Goal: Use online tool/utility

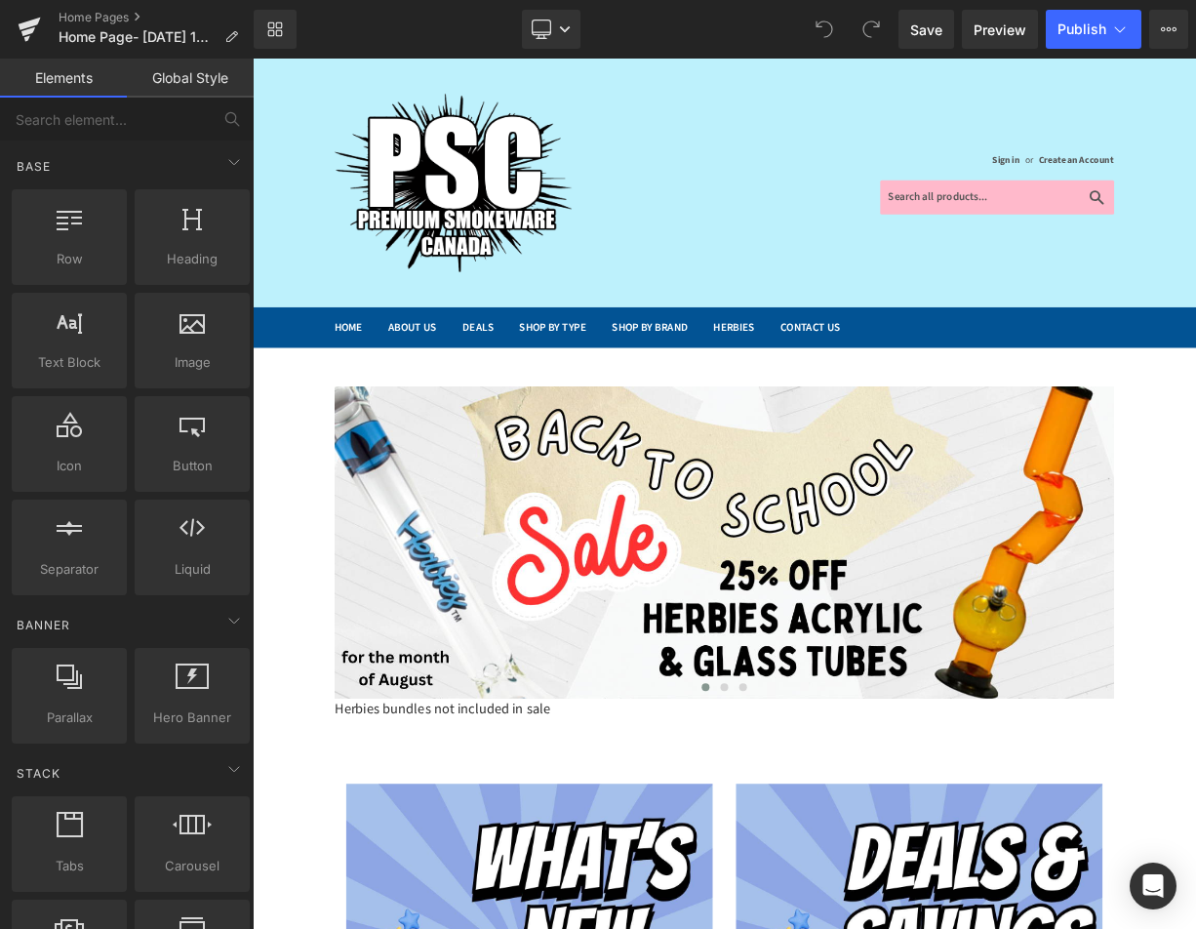
scroll to position [1073, 0]
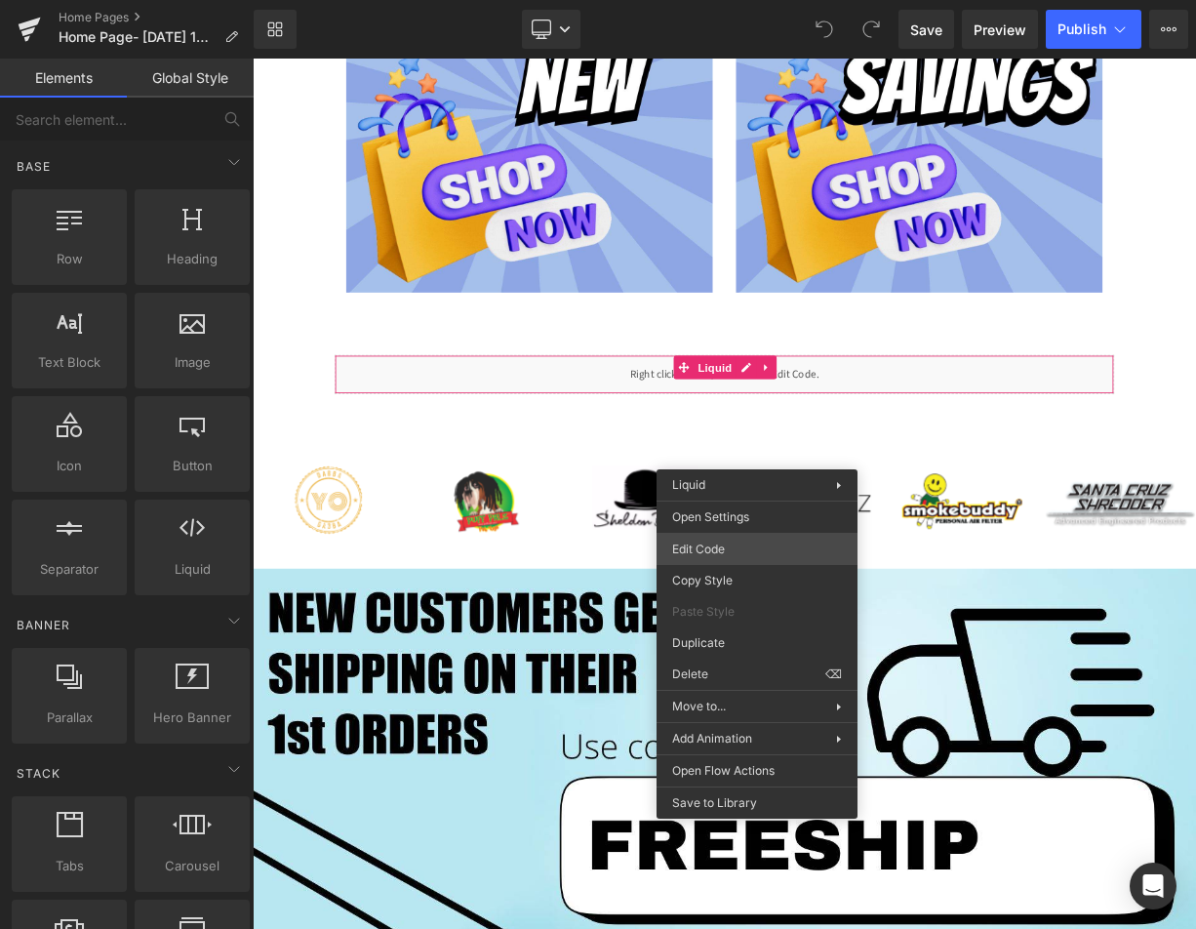
click at [722, 0] on div "You are previewing how the will restyle your page. You can not edit Elements in…" at bounding box center [598, 0] width 1196 height 0
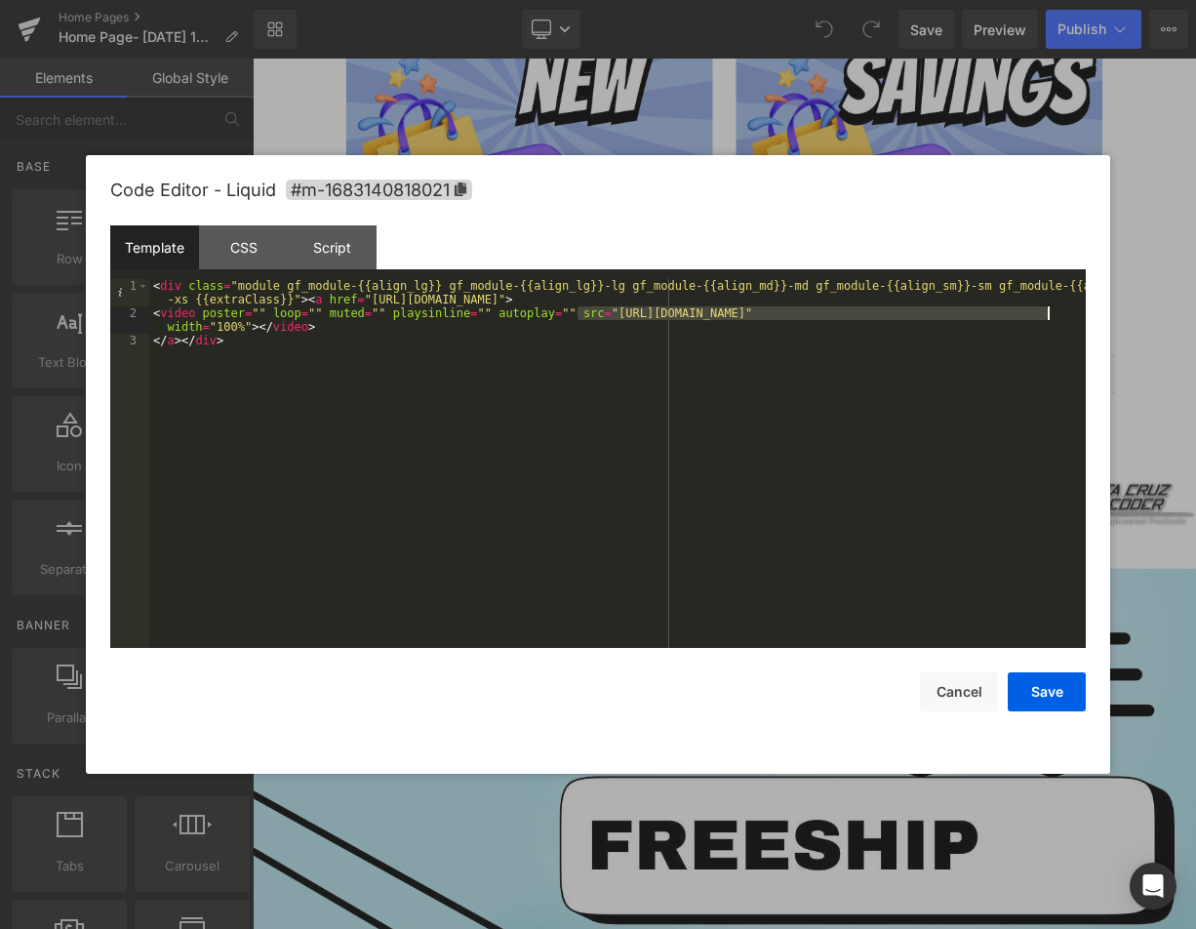
drag, startPoint x: 579, startPoint y: 310, endPoint x: 1048, endPoint y: 311, distance: 469.4
click at [1048, 311] on div "< div class = "module gf_module-{{align_lg}} gf_module-{{align_lg}}-lg gf_modul…" at bounding box center [617, 484] width 937 height 410
click at [1037, 693] on button "Save" at bounding box center [1047, 691] width 78 height 39
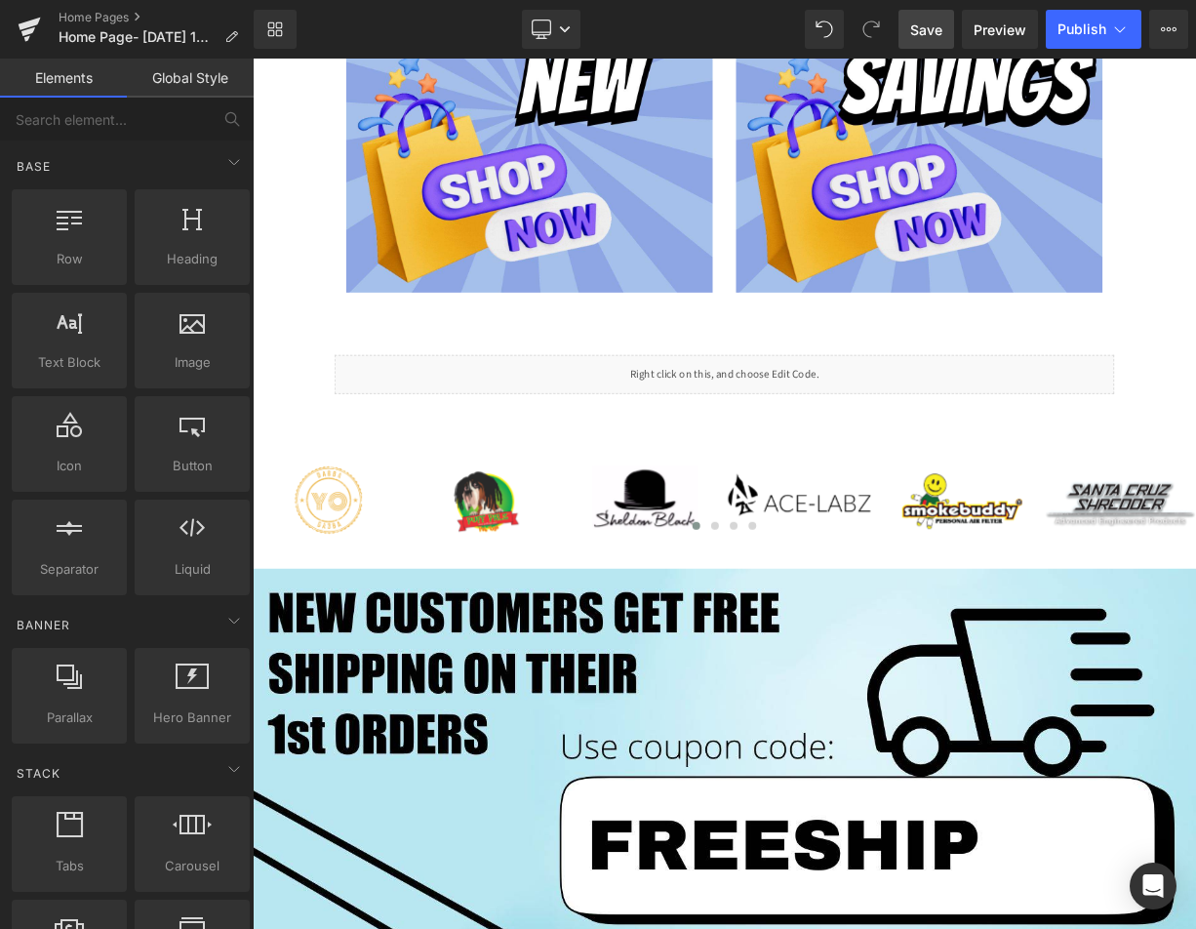
click at [939, 31] on span "Save" at bounding box center [926, 30] width 32 height 20
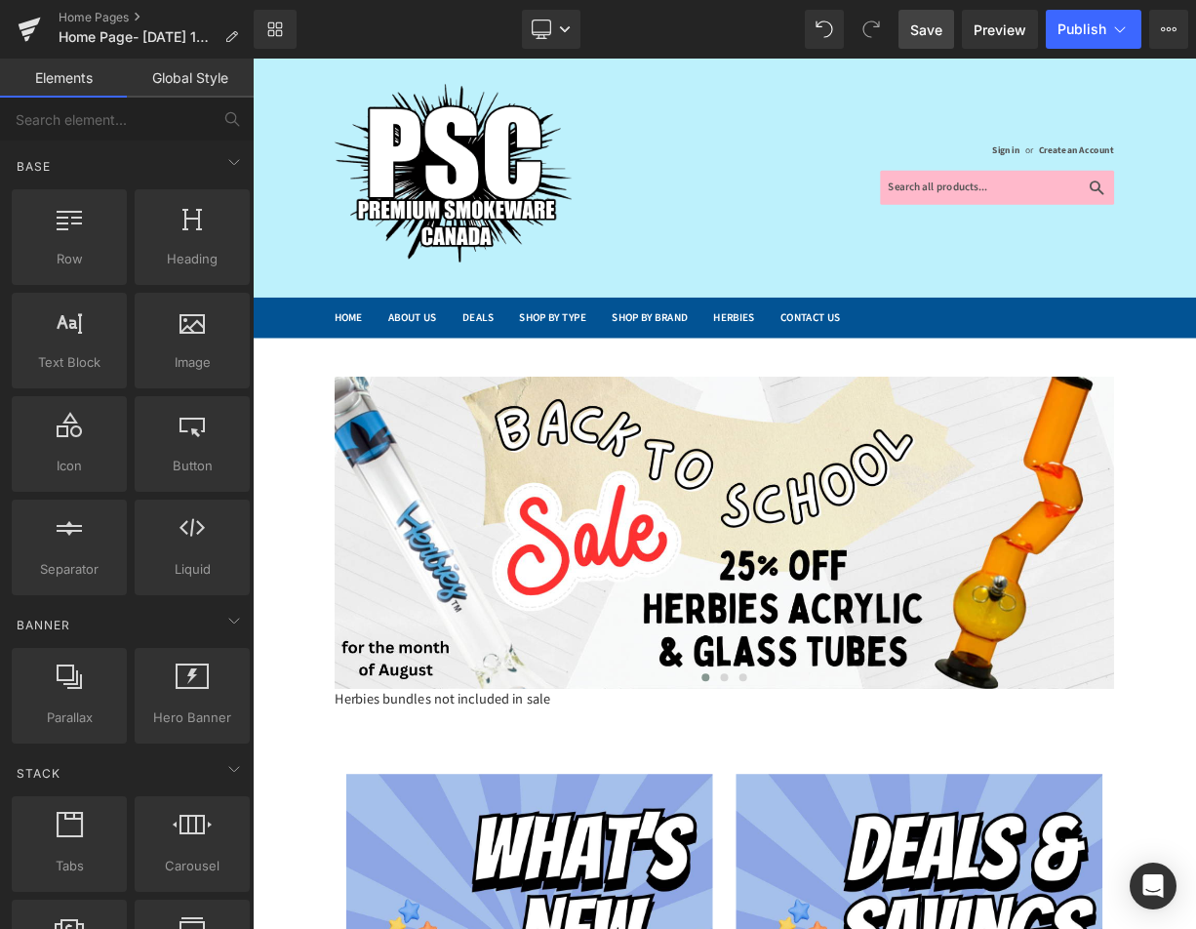
scroll to position [0, 0]
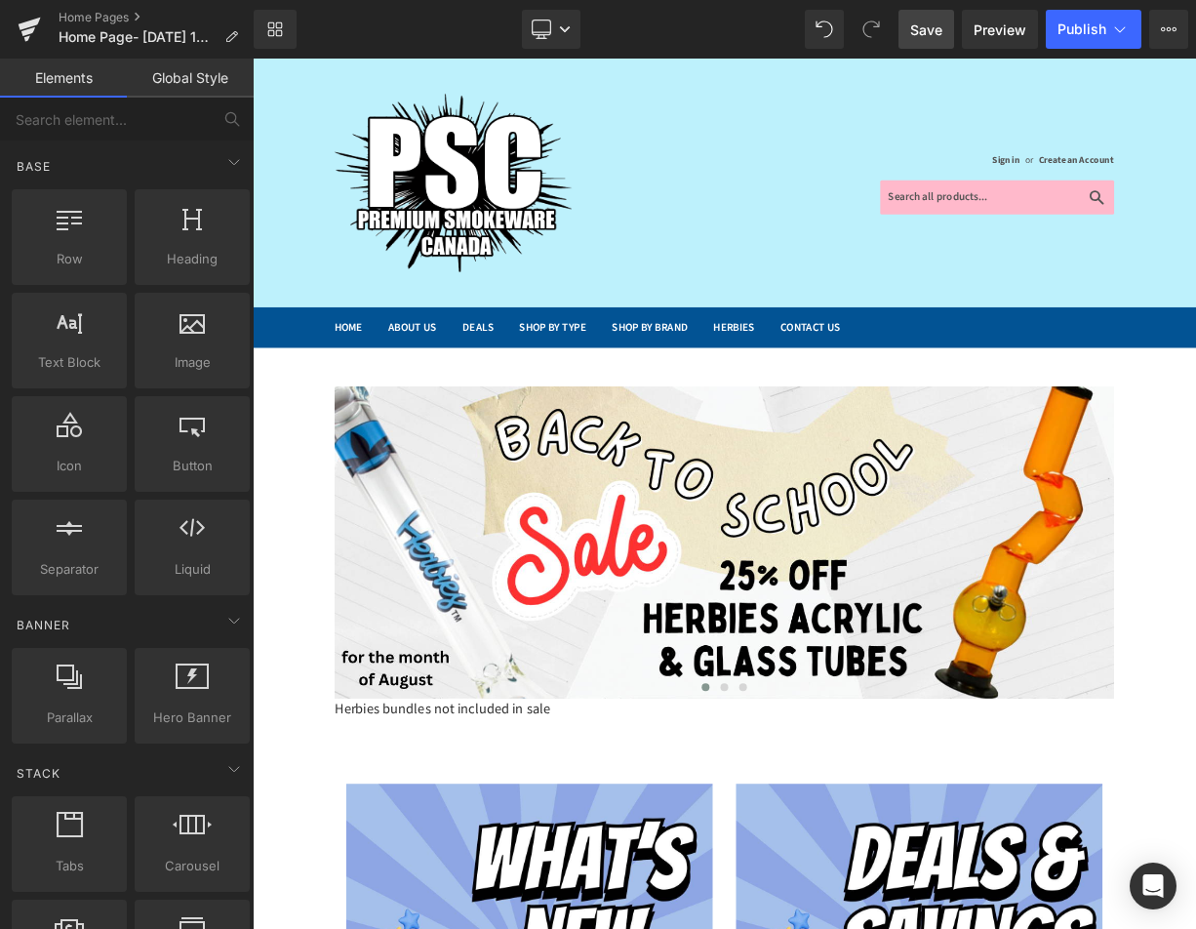
click at [930, 27] on span "Save" at bounding box center [926, 30] width 32 height 20
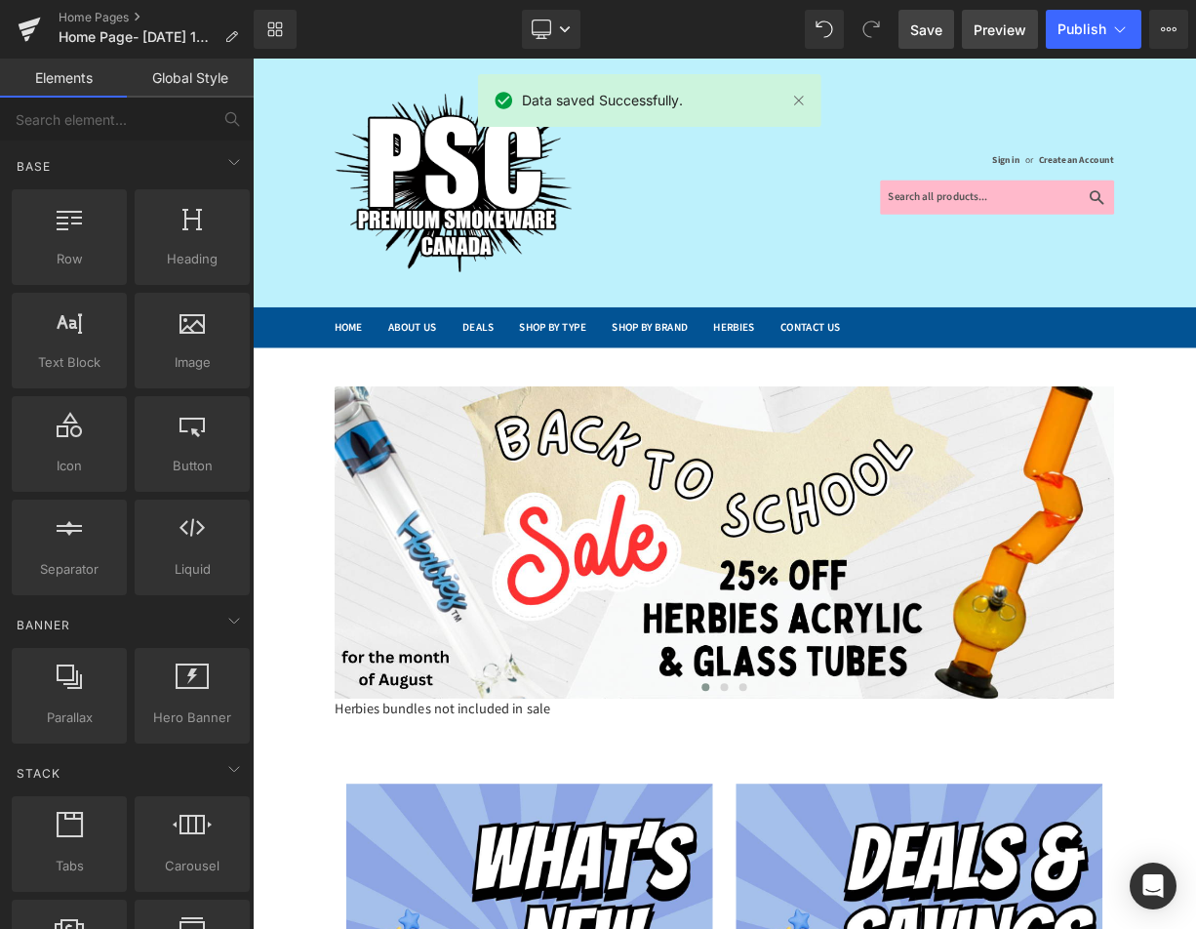
click at [990, 24] on span "Preview" at bounding box center [1000, 30] width 53 height 20
